Goal: Task Accomplishment & Management: Manage account settings

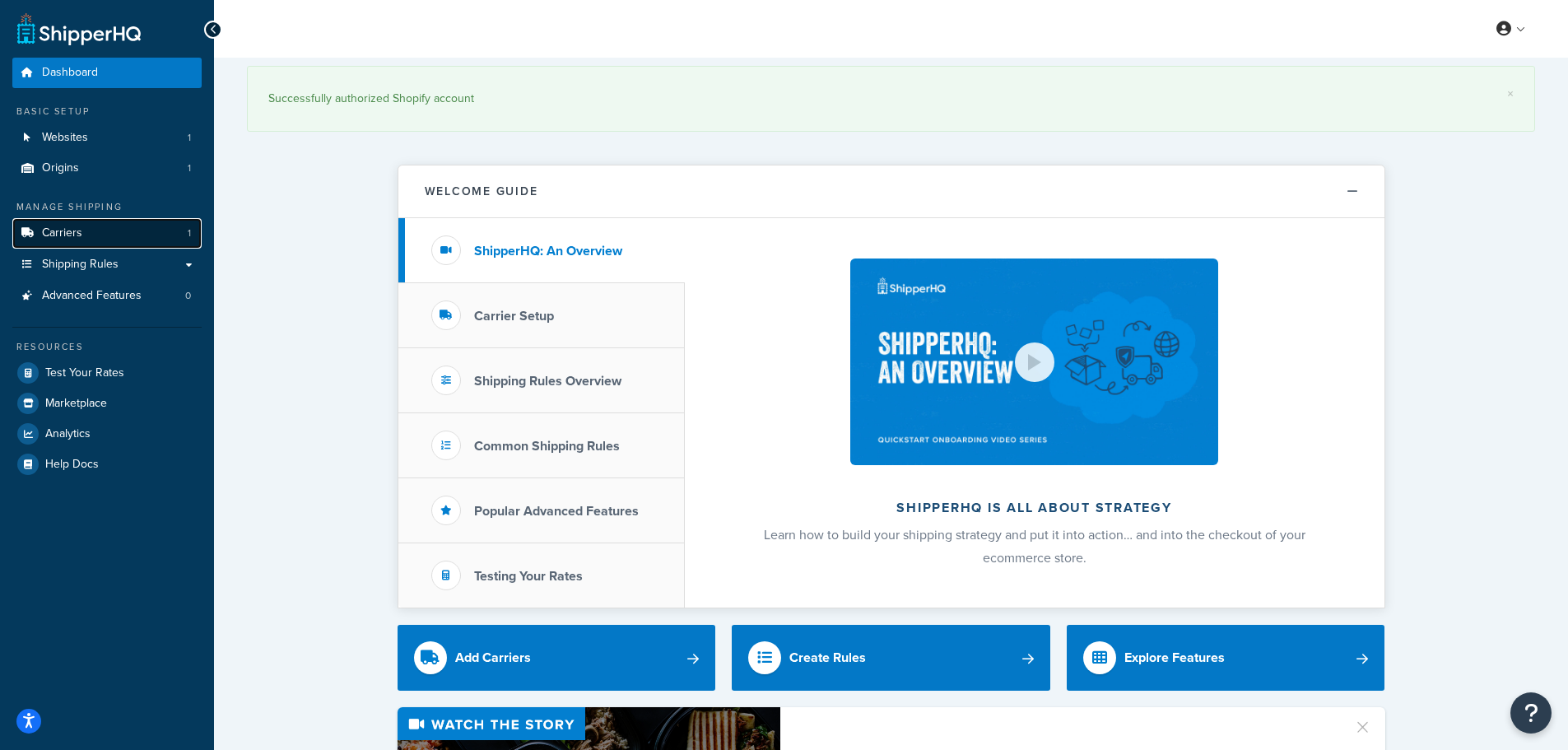
click at [156, 241] on link "Carriers 1" at bounding box center [107, 233] width 190 height 30
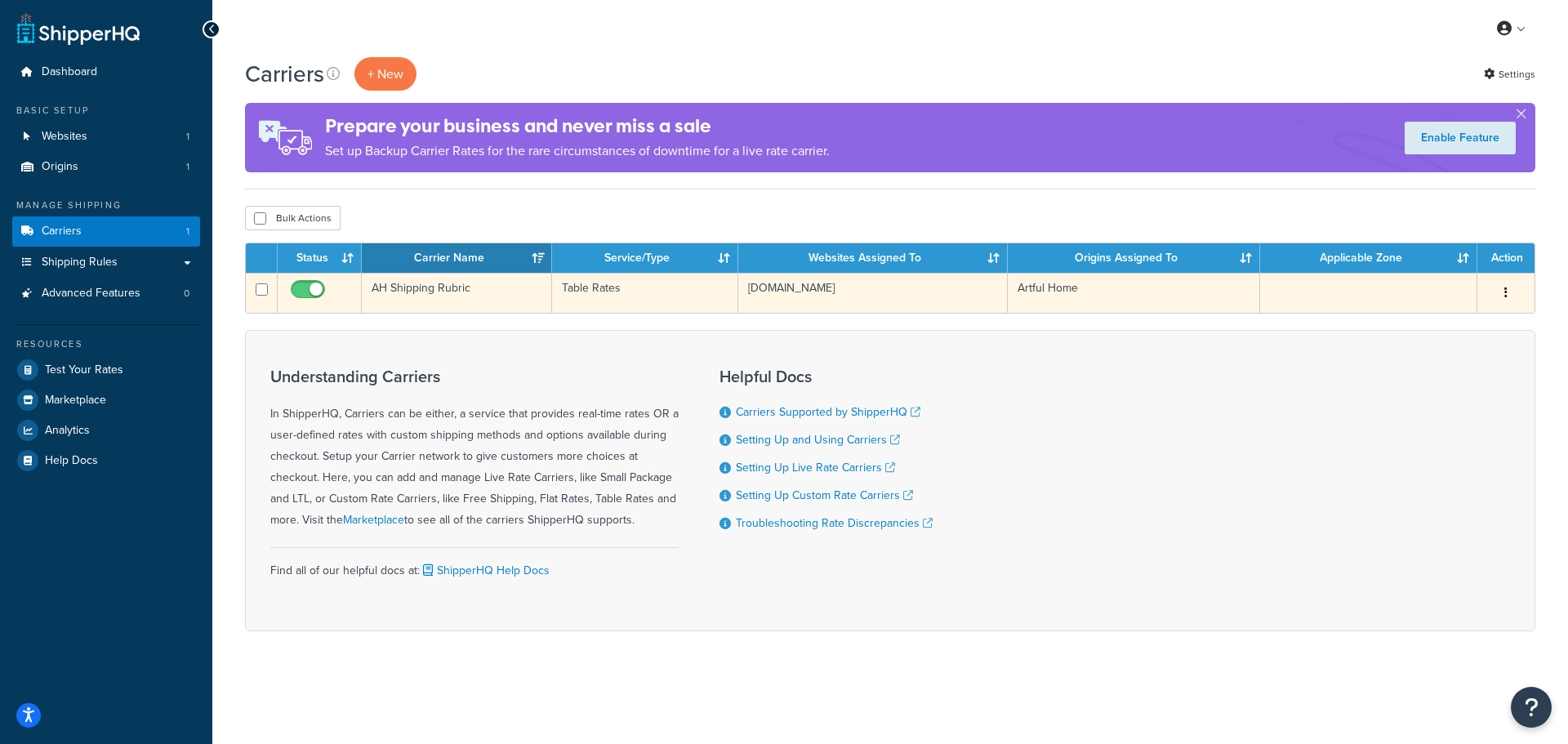
click at [416, 279] on td "AH Shipping Rubric" at bounding box center [456, 293] width 190 height 40
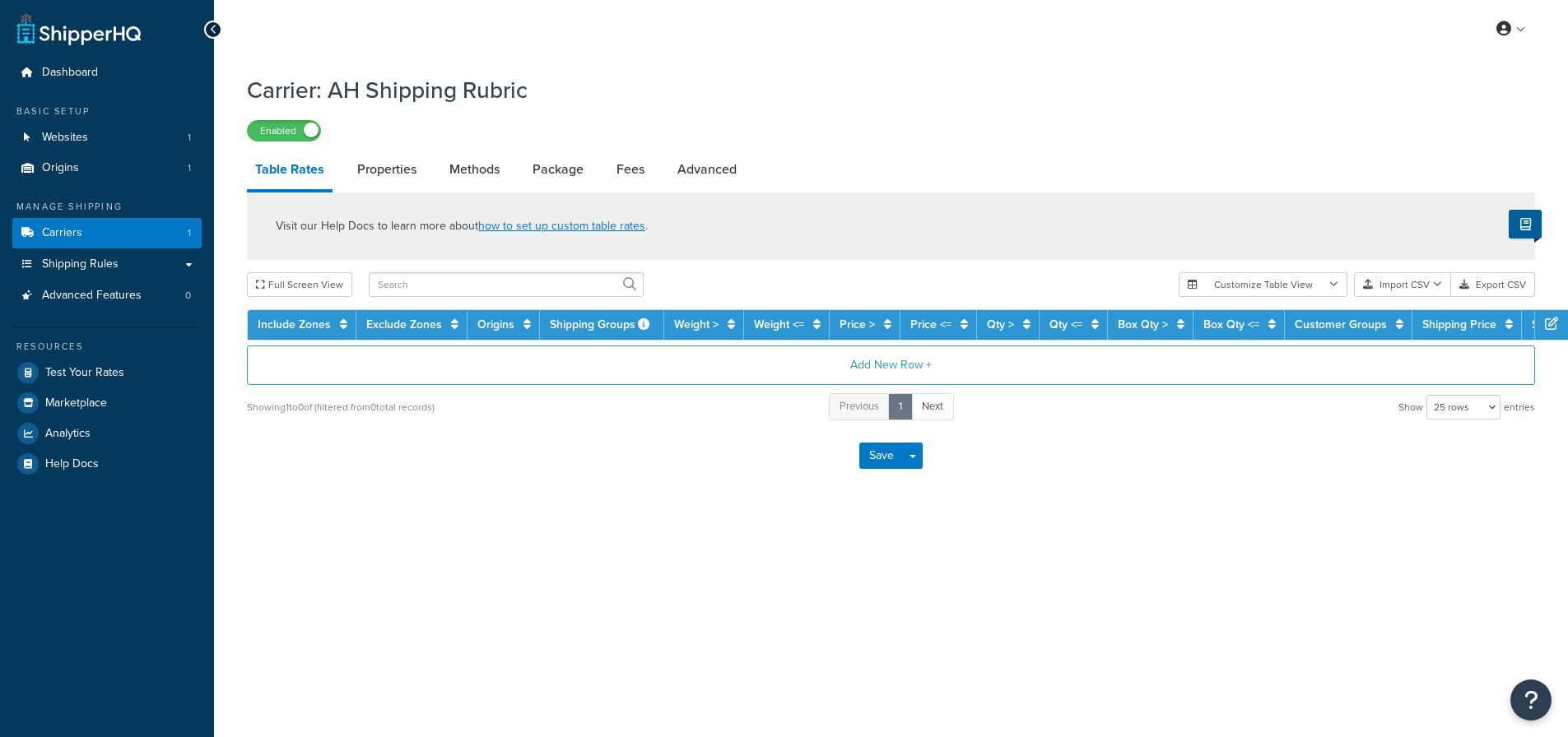
select select "25"
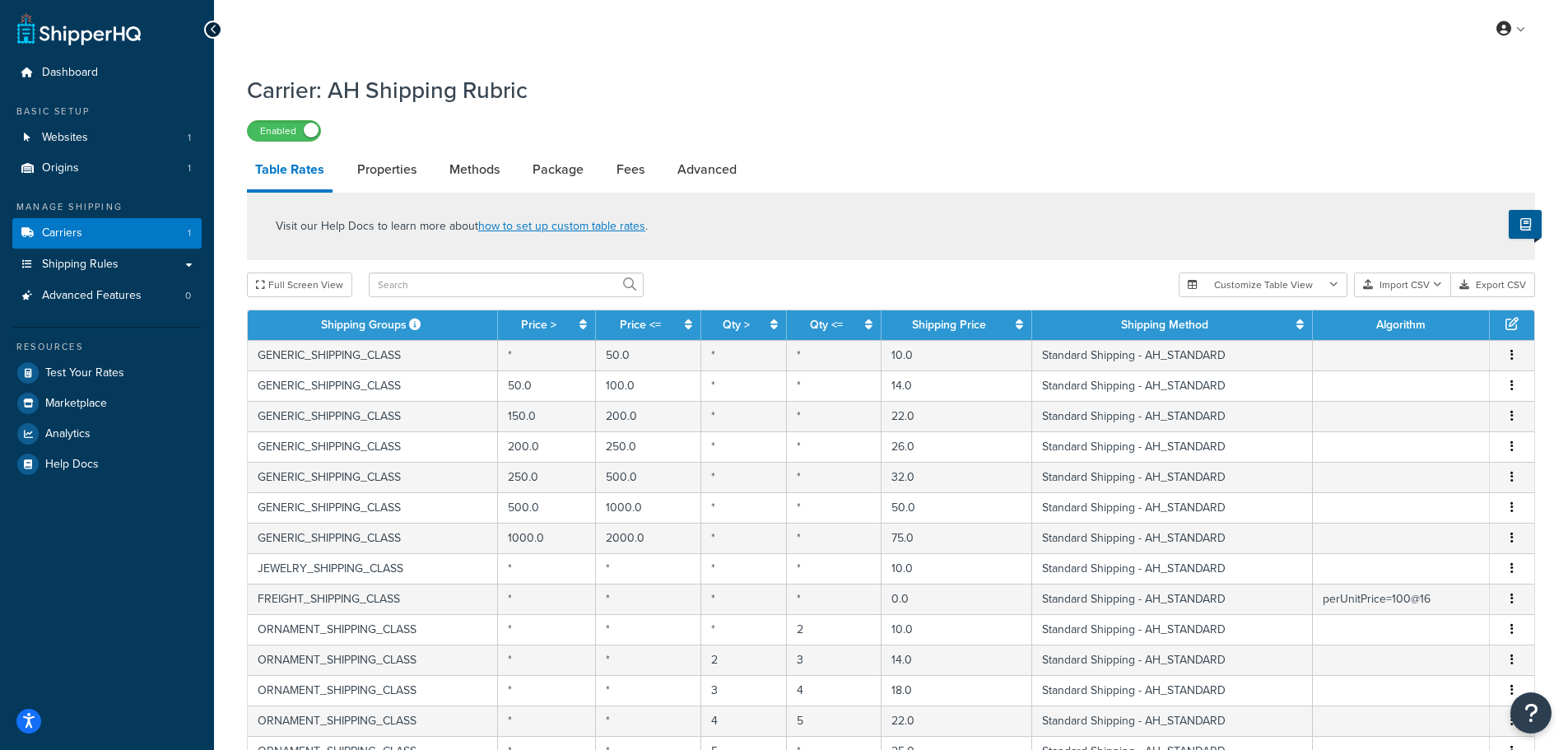
click at [435, 170] on li "Properties" at bounding box center [395, 169] width 92 height 39
click at [467, 170] on link "Methods" at bounding box center [475, 169] width 67 height 39
select select "25"
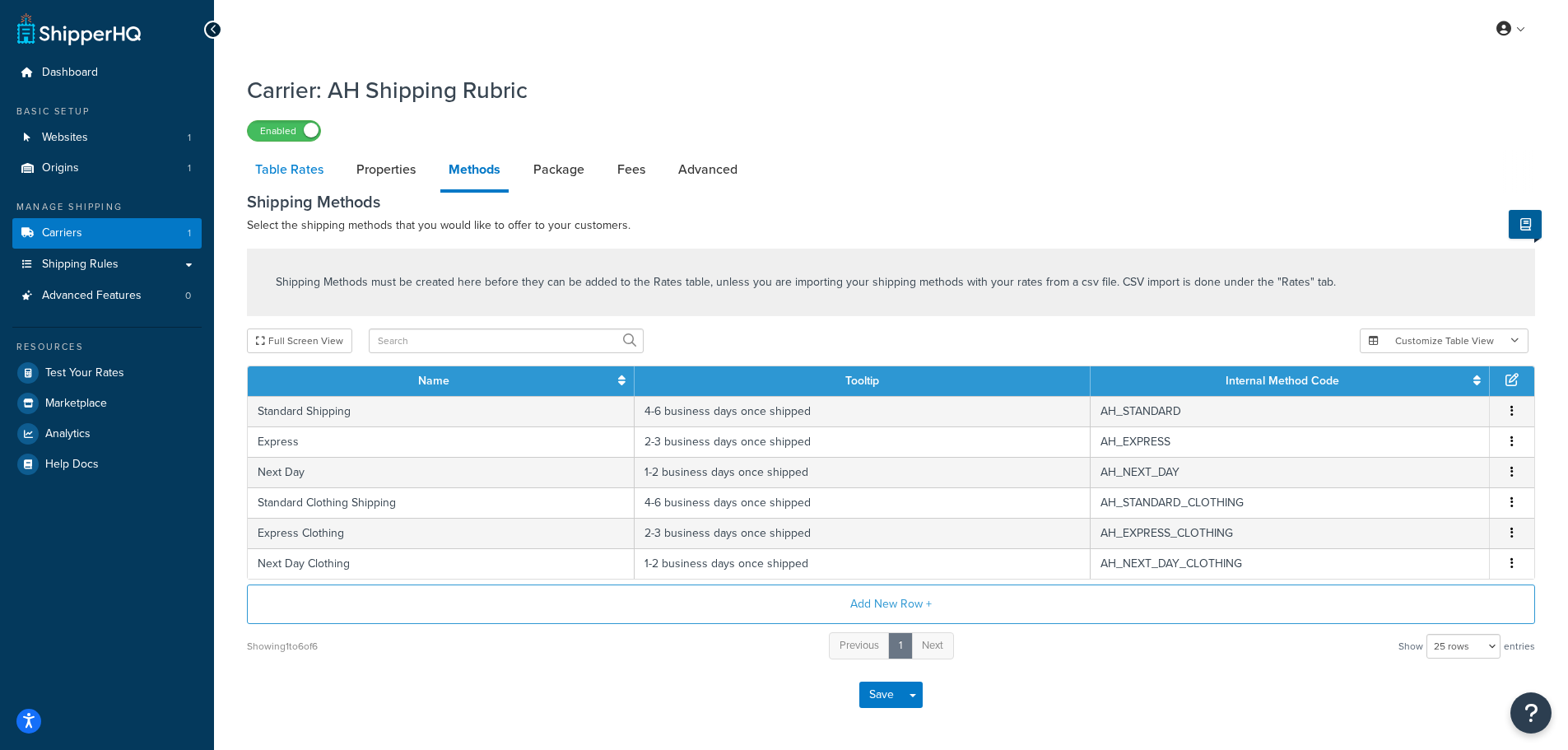
click at [305, 181] on link "Table Rates" at bounding box center [289, 169] width 85 height 39
select select "25"
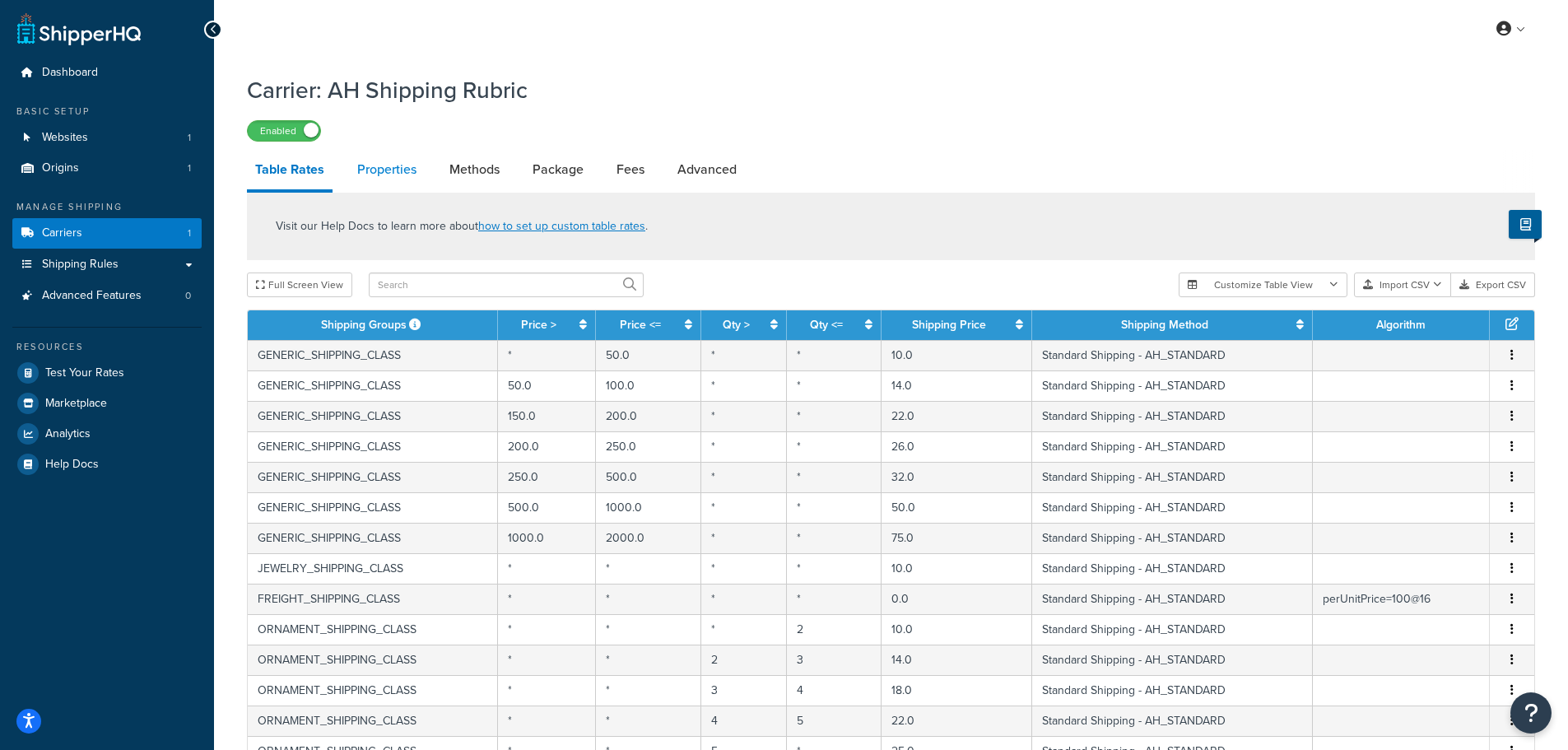
click at [382, 173] on link "Properties" at bounding box center [386, 169] width 76 height 39
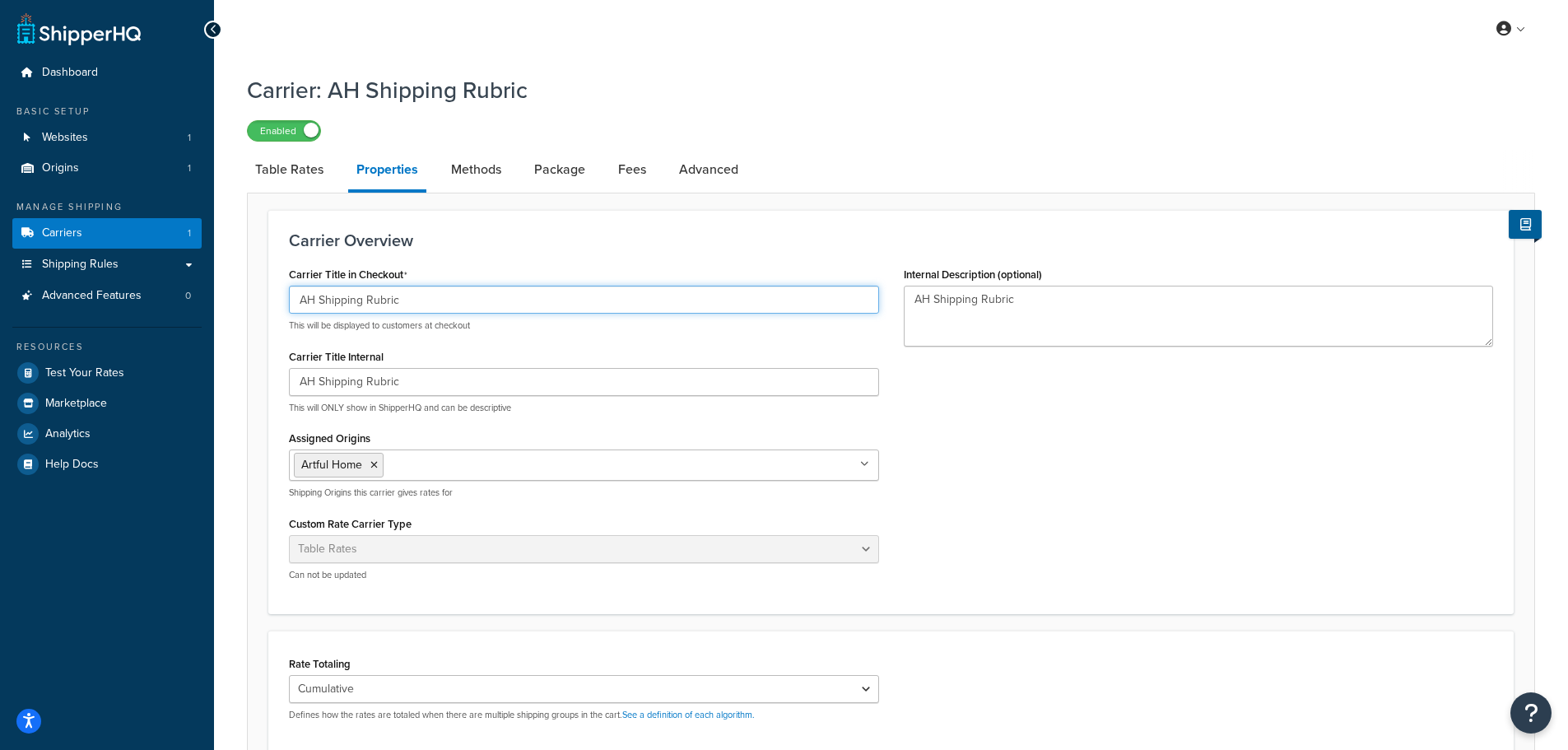
click at [496, 314] on input "AH Shipping Rubric" at bounding box center [584, 300] width 590 height 28
drag, startPoint x: 460, startPoint y: 299, endPoint x: 154, endPoint y: 296, distance: 306.0
click at [154, 296] on div "Dashboard Basic Setup Websites 1 Origins 1 Manage Shipping Carriers 1 Shipping …" at bounding box center [784, 544] width 1568 height 1088
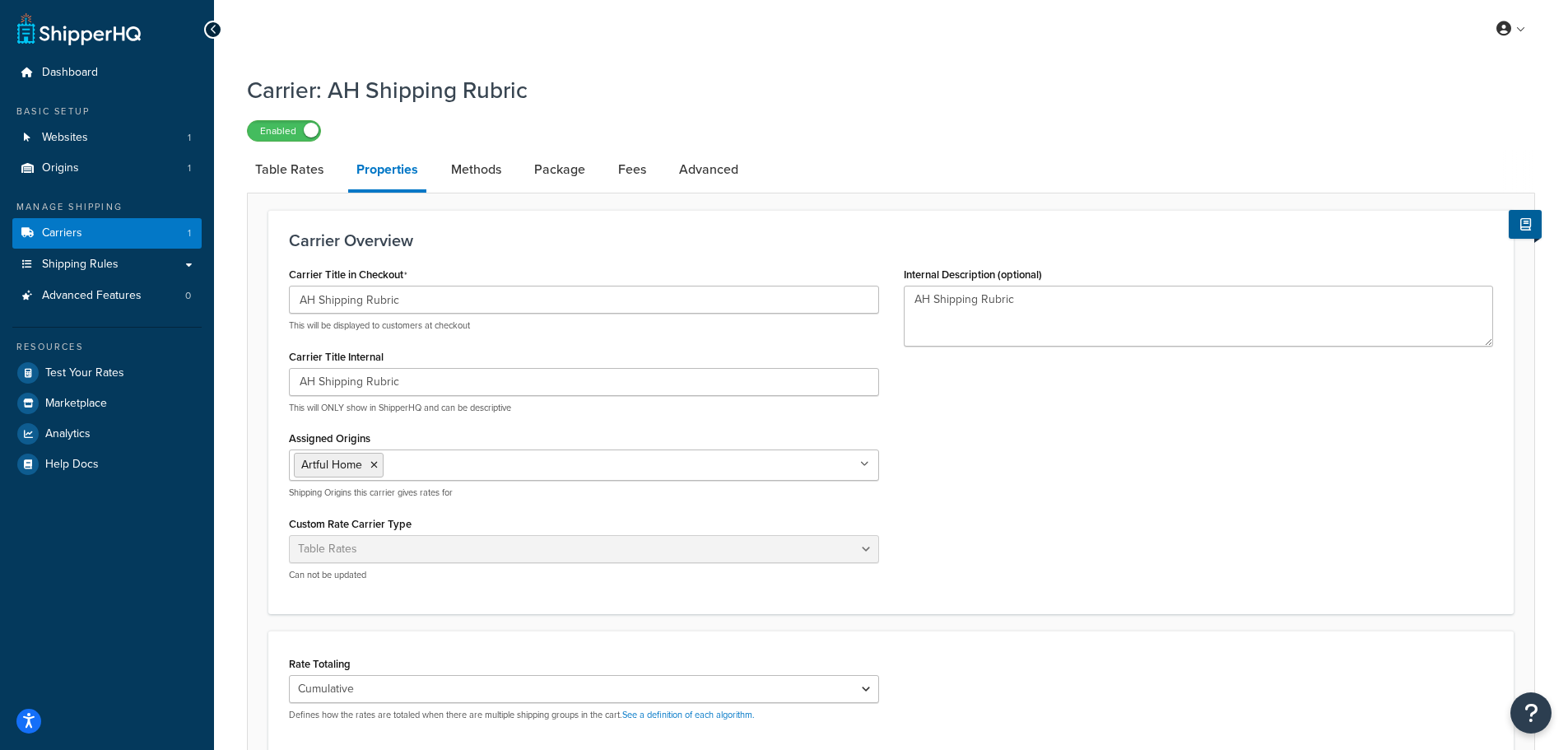
click at [1007, 443] on div "Carrier Title in Checkout AH Shipping Rubric This will be displayed to customer…" at bounding box center [891, 428] width 1229 height 331
click at [509, 164] on link "Methods" at bounding box center [477, 169] width 67 height 39
select select "25"
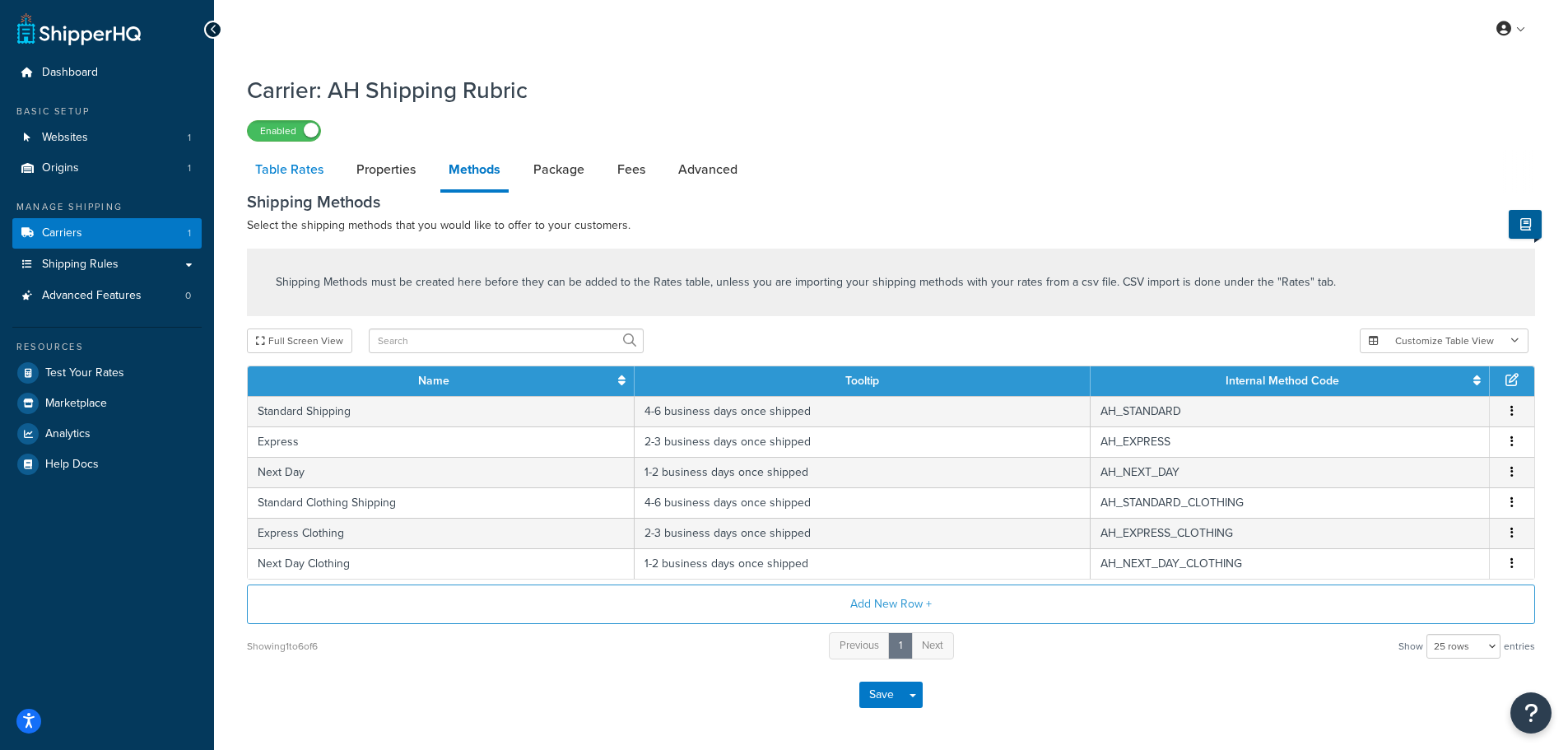
click at [305, 165] on link "Table Rates" at bounding box center [289, 169] width 85 height 39
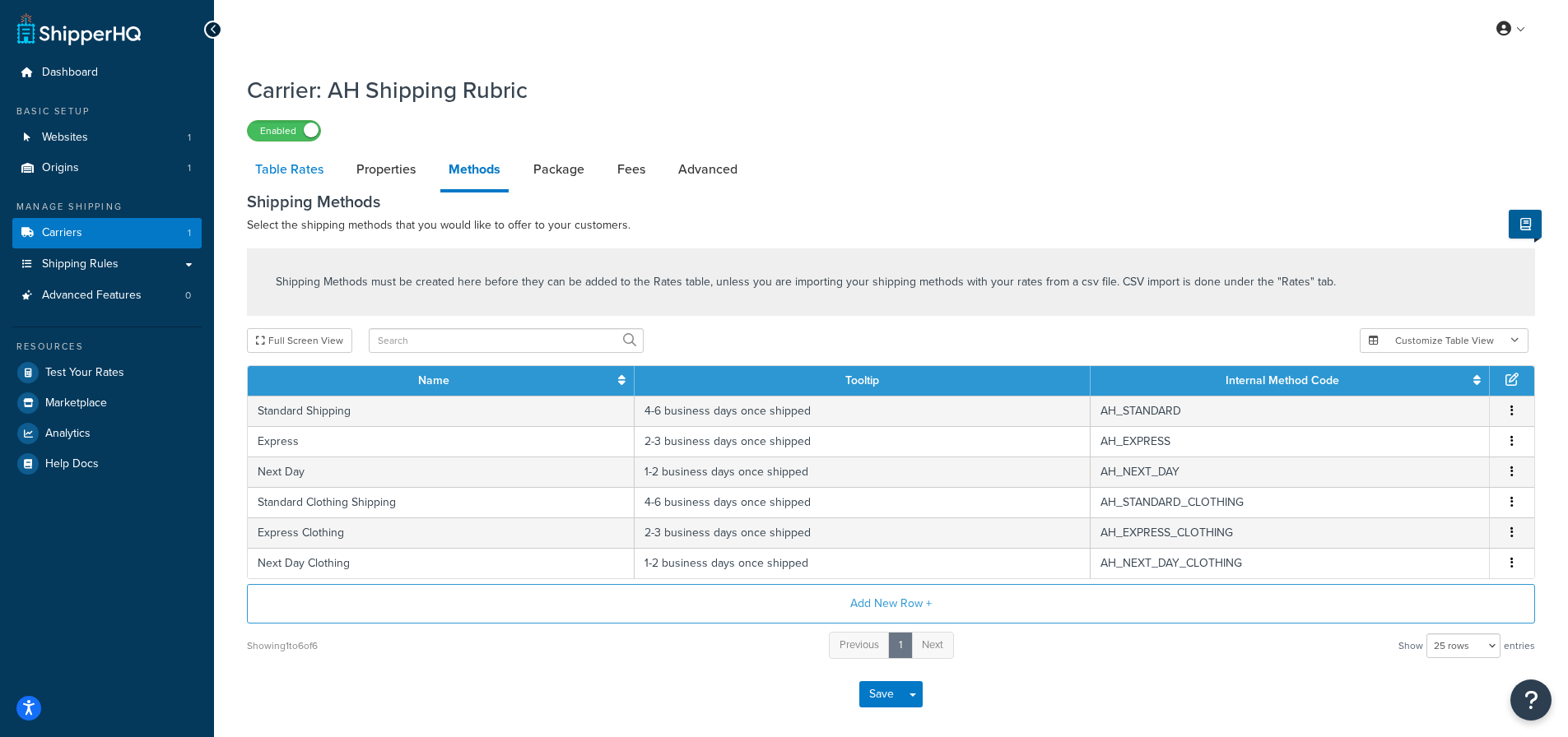
select select "25"
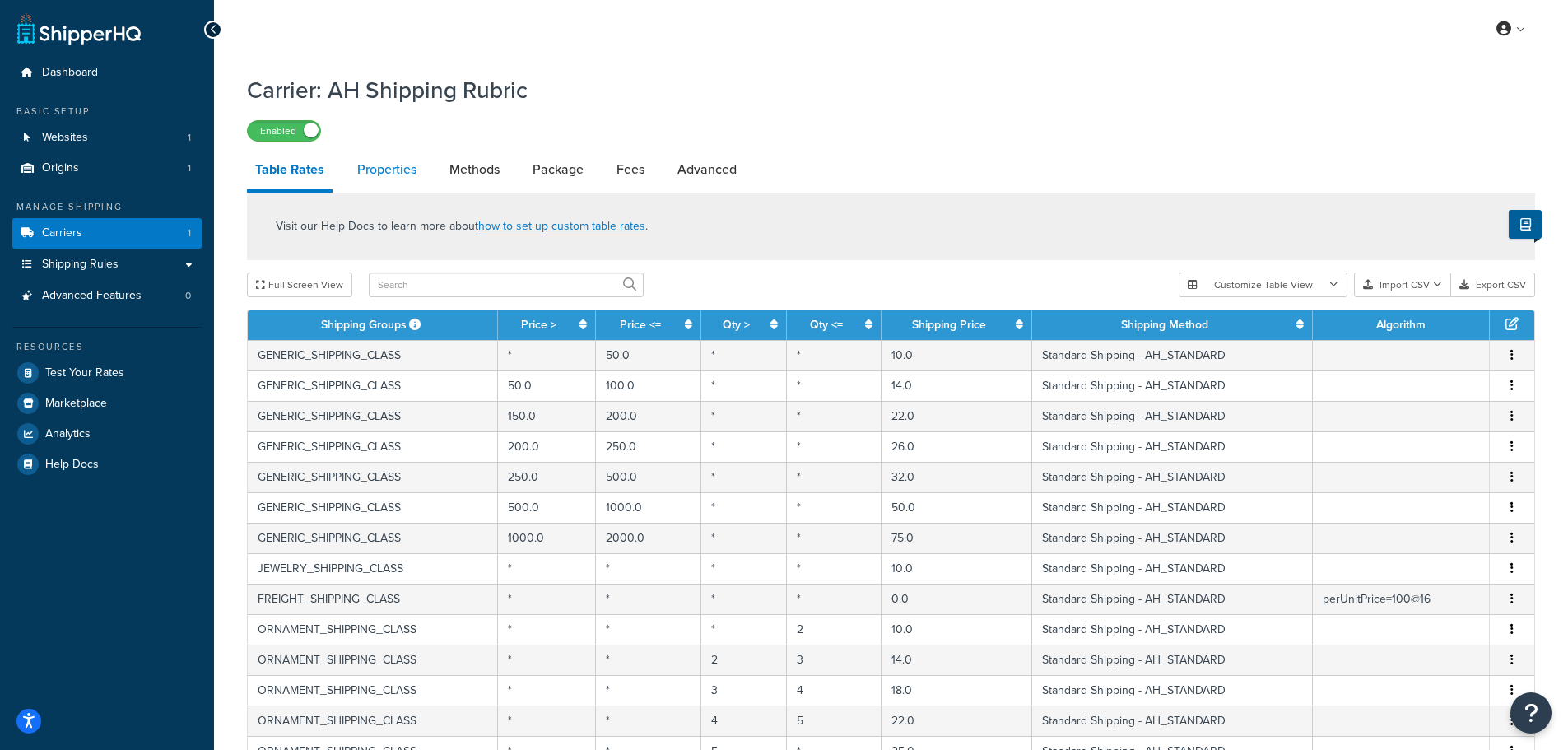
click at [406, 169] on link "Properties" at bounding box center [386, 169] width 76 height 39
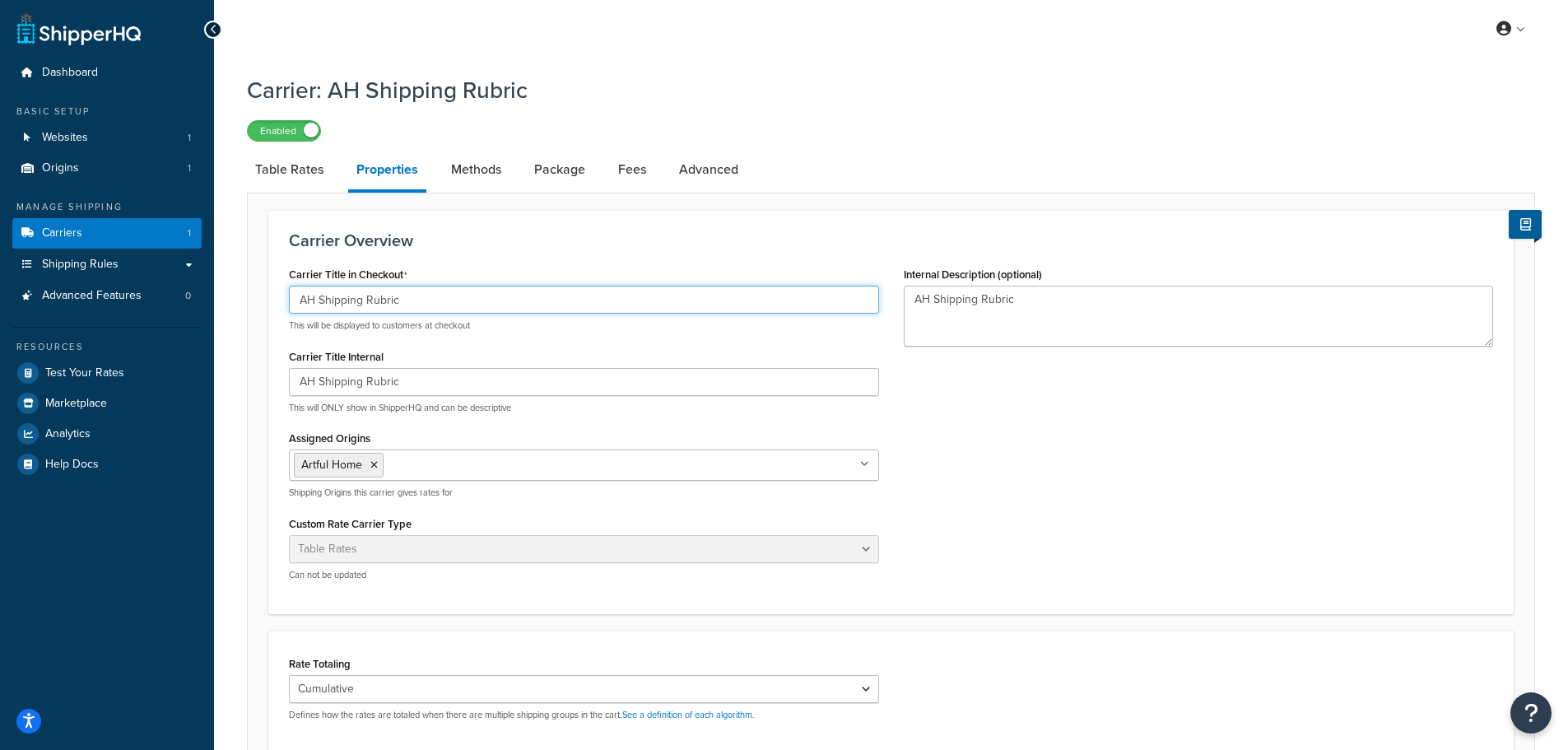
click at [464, 296] on input "AH Shipping Rubric" at bounding box center [584, 300] width 590 height 28
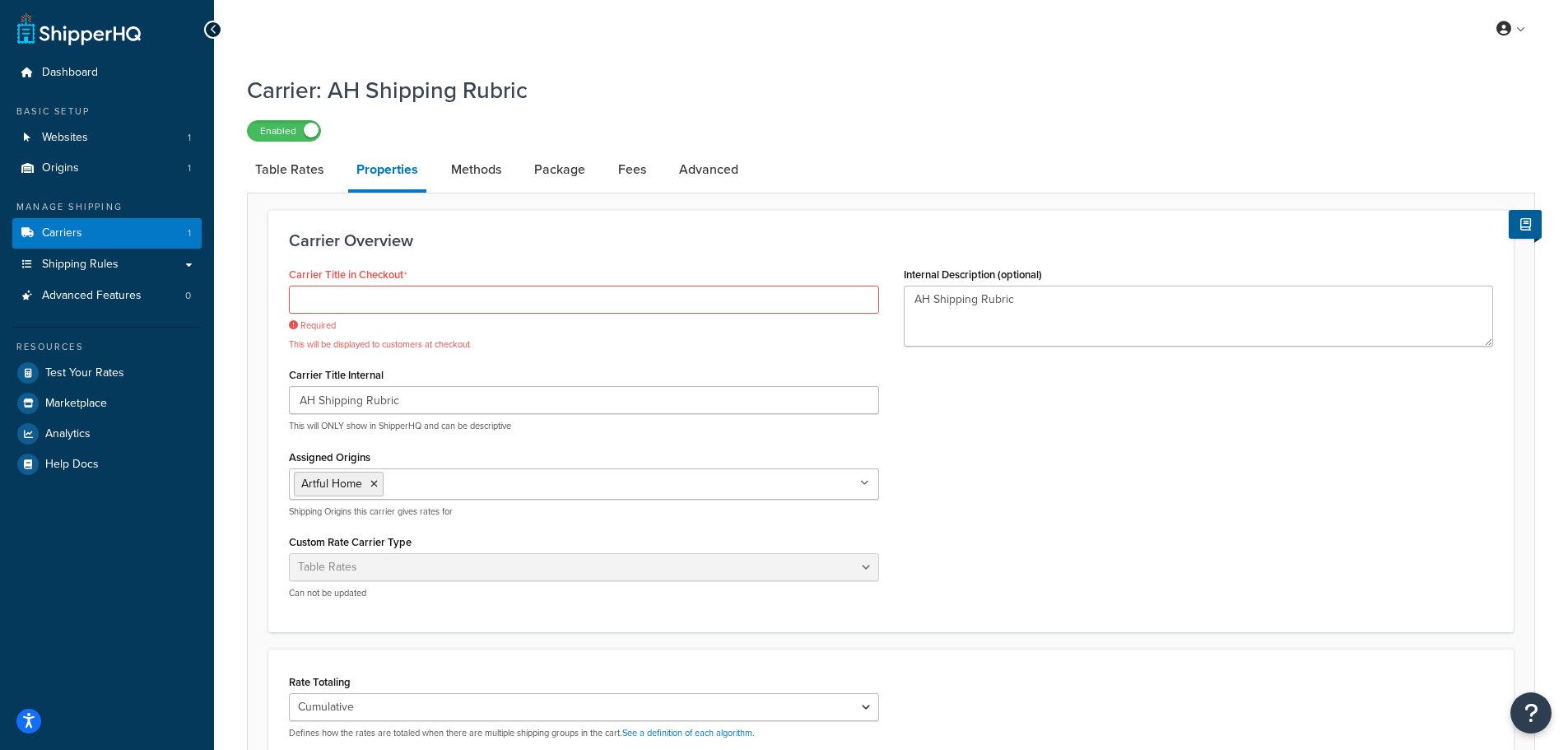
click at [1076, 475] on div "Carrier Title in Checkout Required This will be displayed to customers at check…" at bounding box center [891, 436] width 1229 height 349
click at [436, 296] on input "Carrier Title in Checkout" at bounding box center [584, 300] width 590 height 28
click at [1109, 493] on div "Carrier Title in Checkout Required This will be displayed to customers at check…" at bounding box center [891, 436] width 1229 height 349
click at [469, 304] on input "Carrier Title in Checkout" at bounding box center [584, 300] width 590 height 28
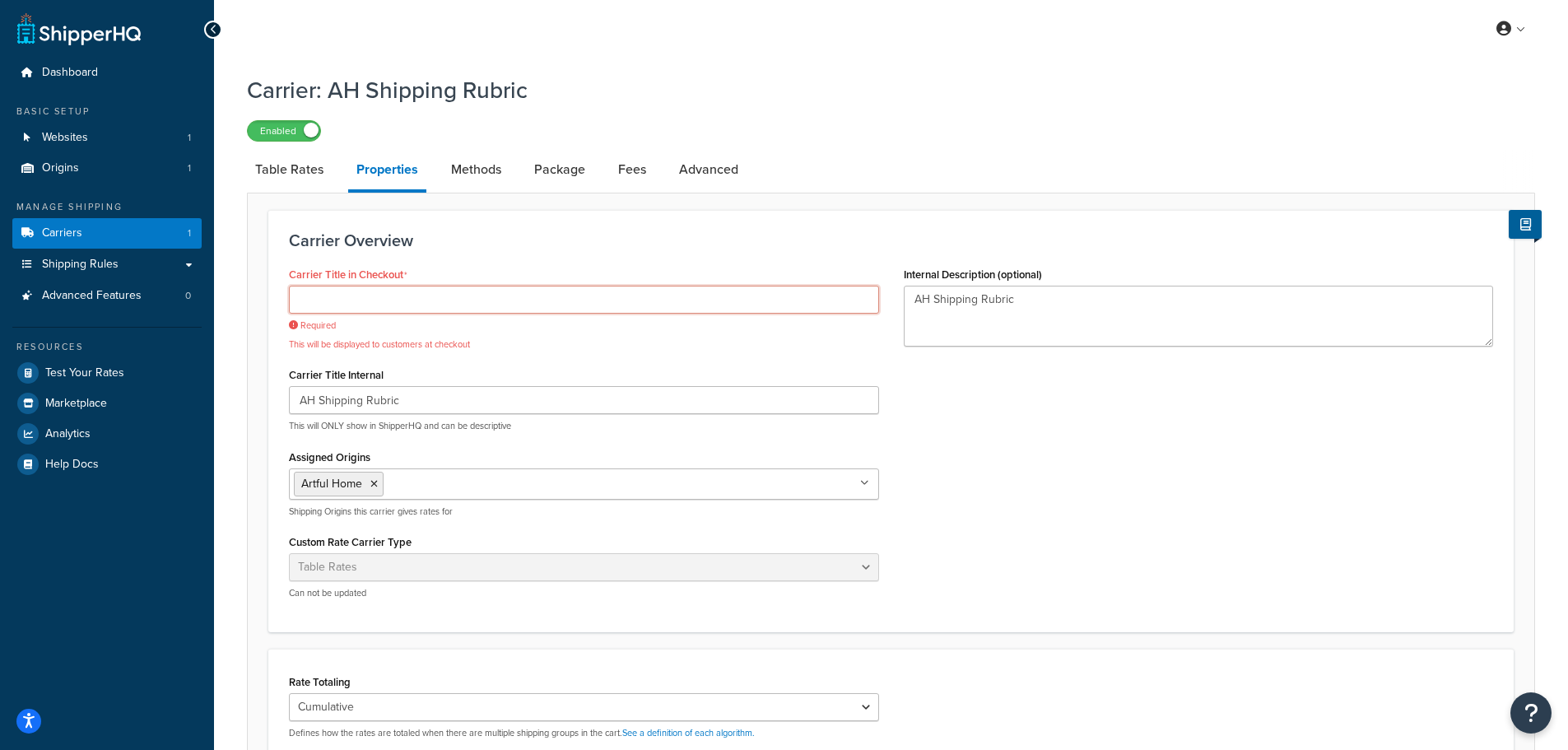
click at [469, 304] on input "Carrier Title in Checkout" at bounding box center [584, 300] width 590 height 28
click at [1143, 554] on div "Carrier Title in Checkout Required This will be displayed to customers at check…" at bounding box center [891, 436] width 1229 height 349
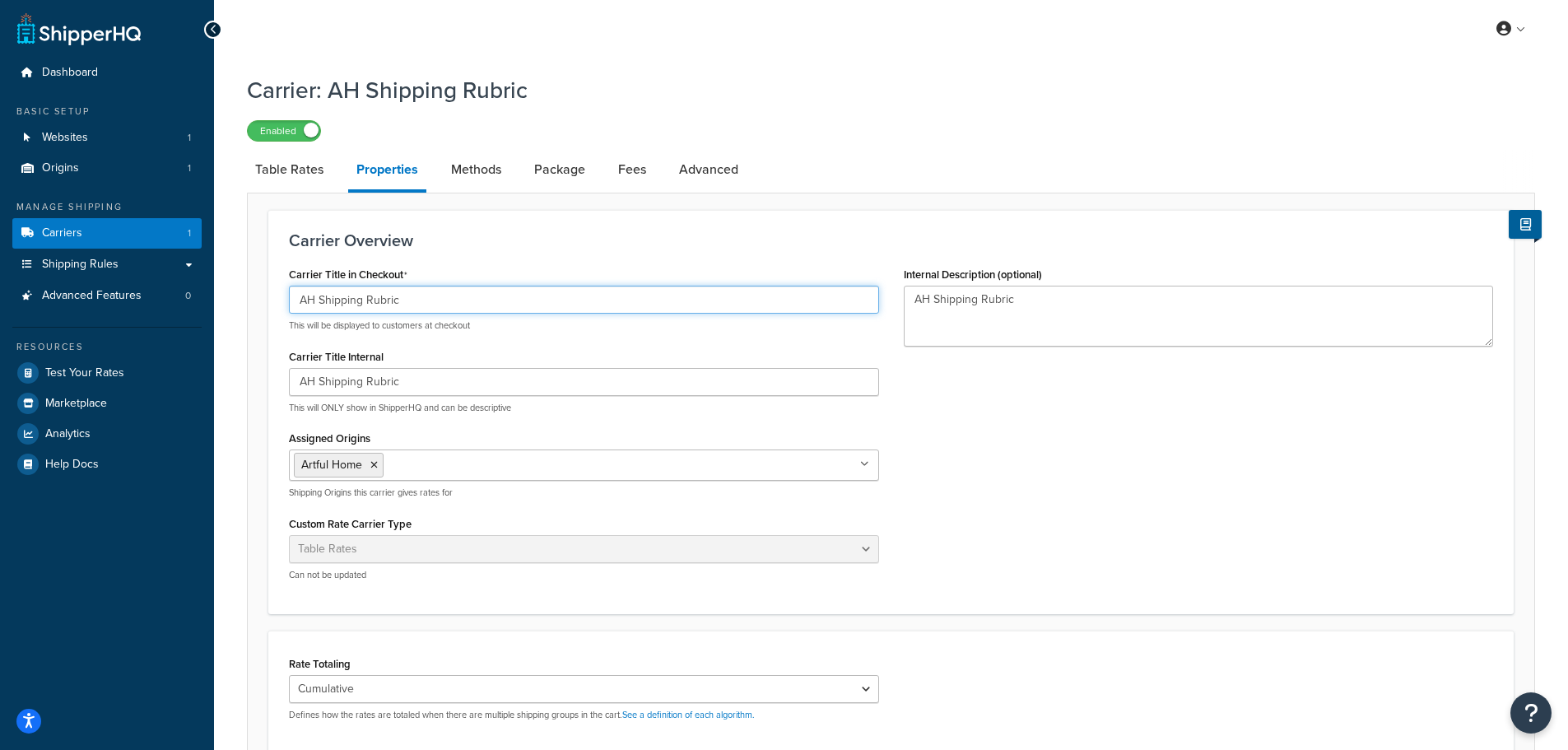
type input "AH Shipping Rubric"
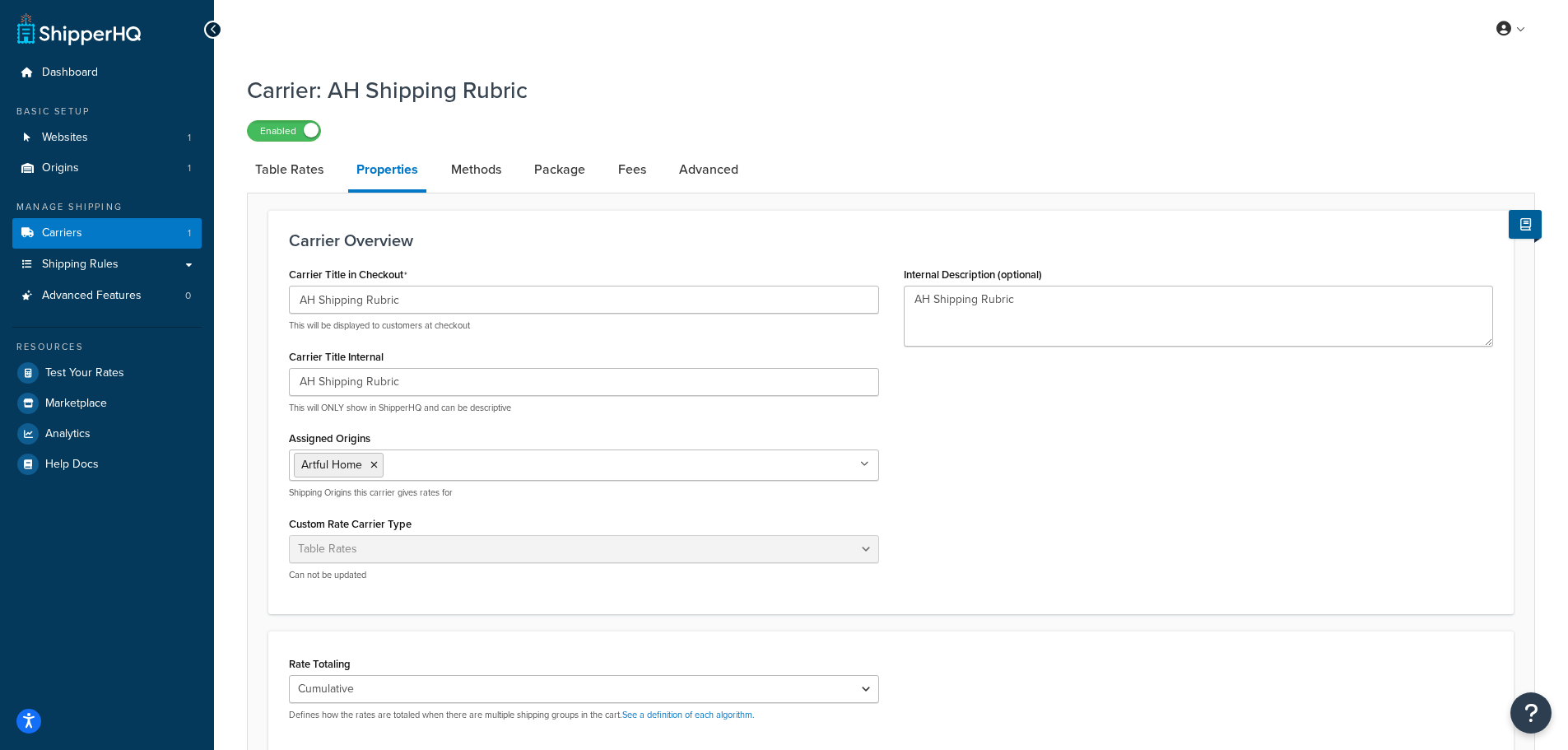
click at [1146, 552] on div "Carrier Title in Checkout AH Shipping Rubric This will be displayed to customer…" at bounding box center [891, 428] width 1229 height 331
click at [958, 43] on div "My Profile Billing Global Settings Contact Us Logout" at bounding box center [892, 29] width 1355 height 58
click at [639, 49] on div "My Profile Billing Global Settings Contact Us Logout" at bounding box center [892, 29] width 1355 height 58
click at [556, 34] on div "My Profile Billing Global Settings Contact Us Logout" at bounding box center [892, 29] width 1355 height 58
click at [822, 79] on h1 "Carrier: AH Shipping Rubric" at bounding box center [881, 89] width 1268 height 32
